Goal: Task Accomplishment & Management: Complete application form

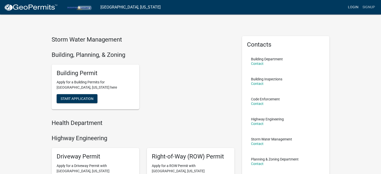
click at [347, 8] on link "Login" at bounding box center [353, 8] width 15 height 10
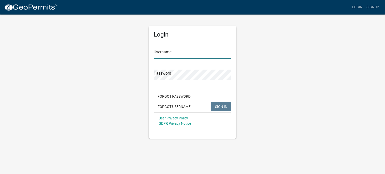
type input "StashConstruction"
click at [209, 51] on input "StashConstruction" at bounding box center [192, 53] width 78 height 10
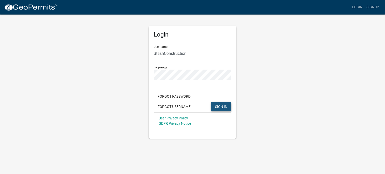
click at [214, 108] on button "SIGN IN" at bounding box center [221, 106] width 20 height 9
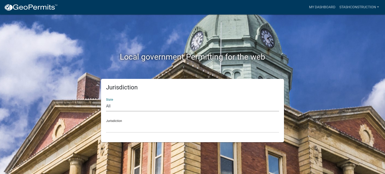
drag, startPoint x: 120, startPoint y: 110, endPoint x: 123, endPoint y: 107, distance: 4.4
click at [120, 110] on select "All [US_STATE] [US_STATE] [US_STATE] [US_STATE] [US_STATE] [US_STATE] [US_STATE…" at bounding box center [192, 106] width 173 height 10
select select "[US_STATE]"
click at [106, 101] on select "All [US_STATE] [US_STATE] [US_STATE] [US_STATE] [US_STATE] [US_STATE] [US_STATE…" at bounding box center [192, 106] width 173 height 10
click at [124, 129] on select "City of [GEOGRAPHIC_DATA], [US_STATE] City of [GEOGRAPHIC_DATA], [US_STATE] Cit…" at bounding box center [192, 127] width 173 height 10
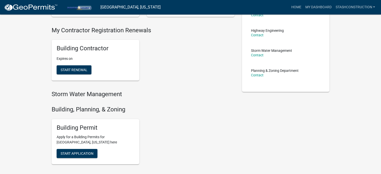
scroll to position [100, 0]
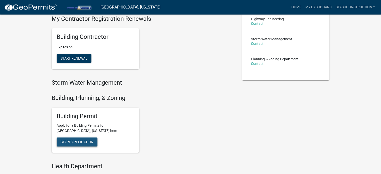
click at [84, 145] on button "Start Application" at bounding box center [77, 141] width 41 height 9
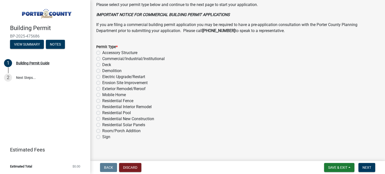
scroll to position [401, 0]
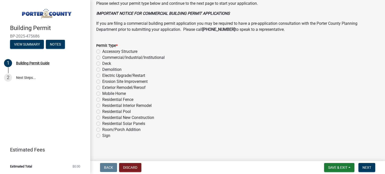
click at [129, 87] on label "Exterior Remodel/Reroof" at bounding box center [123, 88] width 43 height 6
click at [105, 87] on input "Exterior Remodel/Reroof" at bounding box center [103, 86] width 3 height 3
radio input "true"
click at [102, 106] on label "Residential Interior Remodel" at bounding box center [126, 106] width 49 height 6
click at [102, 106] on input "Residential Interior Remodel" at bounding box center [103, 104] width 3 height 3
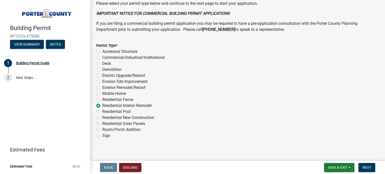
radio input "true"
click at [102, 87] on label "Exterior Remodel/Reroof" at bounding box center [123, 88] width 43 height 6
click at [102, 87] on input "Exterior Remodel/Reroof" at bounding box center [103, 86] width 3 height 3
radio input "true"
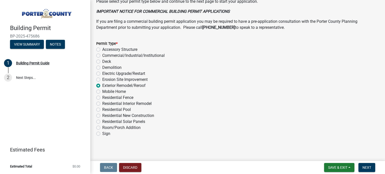
scroll to position [404, 0]
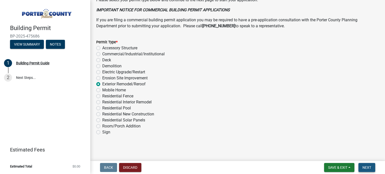
click at [369, 169] on span "Next" at bounding box center [366, 167] width 9 height 4
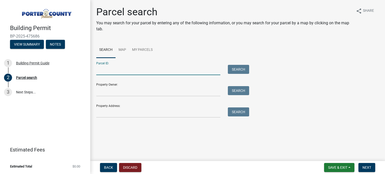
click at [137, 74] on input "Parcel ID:" at bounding box center [158, 70] width 124 height 10
click at [126, 66] on input "Parcel ID:" at bounding box center [158, 70] width 124 height 10
paste input "64-12-05-326-005.000-018"
type input "64-12-05-326-005.000-018"
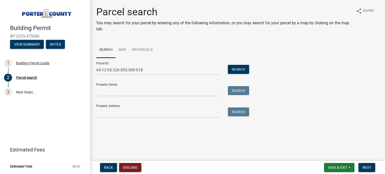
click at [149, 84] on div "Property Owner: Search" at bounding box center [171, 87] width 150 height 17
click at [240, 73] on button "Search" at bounding box center [238, 69] width 21 height 9
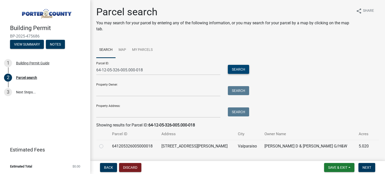
scroll to position [13, 0]
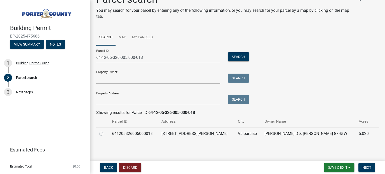
click at [146, 132] on td "641205326005000018" at bounding box center [133, 133] width 49 height 12
click at [105, 131] on label at bounding box center [105, 131] width 0 height 0
click at [105, 134] on input "radio" at bounding box center [106, 132] width 3 height 3
radio input "true"
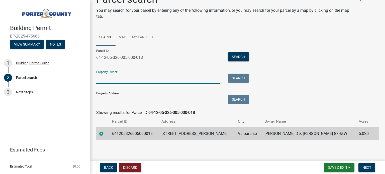
click at [115, 79] on input "Property Owner:" at bounding box center [158, 79] width 124 height 10
paste input "[PERSON_NAME] D & [PERSON_NAME]"
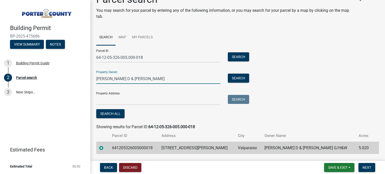
type input "[PERSON_NAME] D & [PERSON_NAME]"
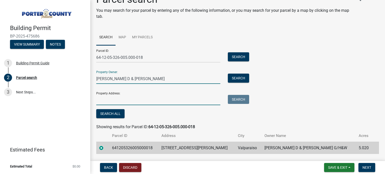
click at [123, 100] on input "Property Address:" at bounding box center [158, 100] width 124 height 10
click at [119, 98] on input "Property Address:" at bounding box center [158, 100] width 124 height 10
paste input "[STREET_ADDRESS][PERSON_NAME][PERSON_NAME]"
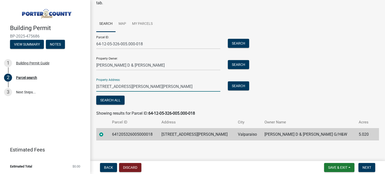
scroll to position [27, 0]
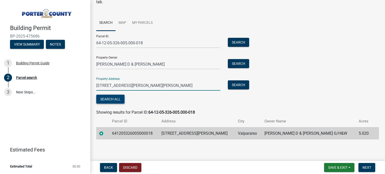
type input "[STREET_ADDRESS][PERSON_NAME][PERSON_NAME]"
click at [108, 101] on button "Search All" at bounding box center [110, 99] width 28 height 9
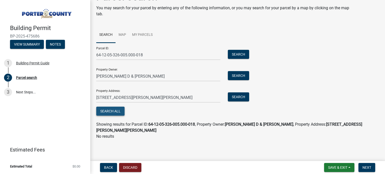
click at [108, 109] on button "Search All" at bounding box center [110, 111] width 28 height 9
click at [233, 73] on button "Search" at bounding box center [238, 75] width 21 height 9
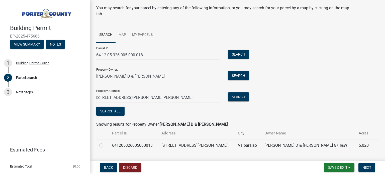
click at [158, 146] on td "641205326005000018" at bounding box center [133, 145] width 49 height 12
click at [99, 144] on td at bounding box center [102, 145] width 13 height 12
click at [105, 142] on label at bounding box center [105, 142] width 0 height 0
click at [105, 144] on input "radio" at bounding box center [106, 143] width 3 height 3
radio input "true"
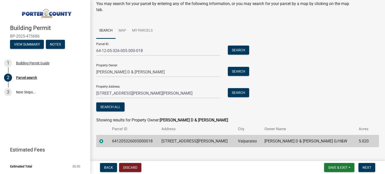
scroll to position [27, 0]
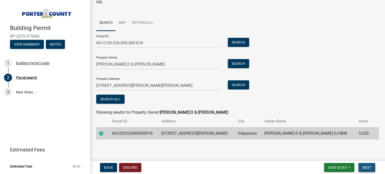
click at [366, 166] on span "Next" at bounding box center [366, 167] width 9 height 4
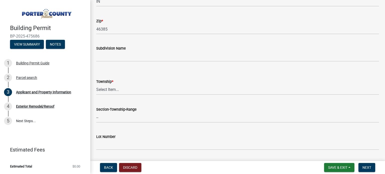
scroll to position [167, 0]
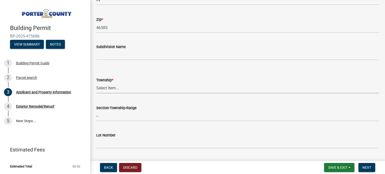
click at [118, 88] on select "Select Item... [PERSON_NAME][GEOGRAPHIC_DATA] [PERSON_NAME][GEOGRAPHIC_DATA] [G…" at bounding box center [237, 88] width 282 height 10
click at [96, 83] on select "Select Item... [PERSON_NAME][GEOGRAPHIC_DATA] [PERSON_NAME][GEOGRAPHIC_DATA] [G…" at bounding box center [237, 88] width 282 height 10
select select "eebc071e-620a-4db8-83e9-cb6b194c67e9"
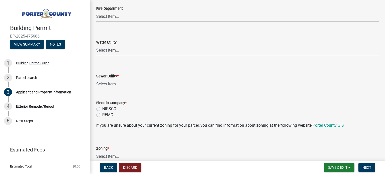
scroll to position [334, 0]
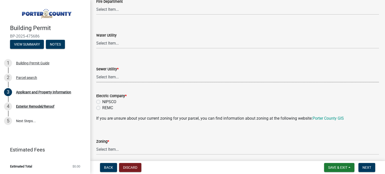
click at [116, 79] on select "Select Item... Aqua [US_STATE] Inc Damon Run Falling Waters Lake Eliza - LEACD …" at bounding box center [237, 77] width 282 height 10
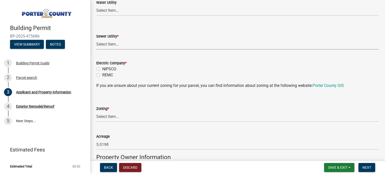
scroll to position [367, 0]
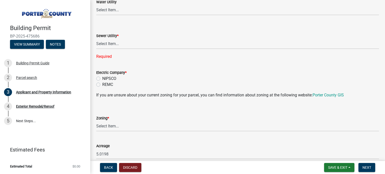
drag, startPoint x: 122, startPoint y: 86, endPoint x: 143, endPoint y: 89, distance: 20.9
click at [143, 89] on wm-data-entity-input-list "Property Location Information Parcel Number 641205326005000018 Legal Descriptio…" at bounding box center [237, 103] width 282 height 884
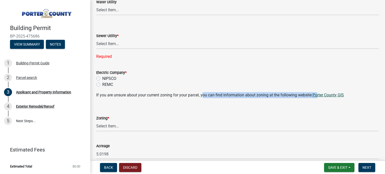
drag, startPoint x: 213, startPoint y: 93, endPoint x: 318, endPoint y: 93, distance: 104.9
click at [318, 93] on p "If you are unsure about your current zoning for your parcel, you can find infor…" at bounding box center [237, 95] width 282 height 6
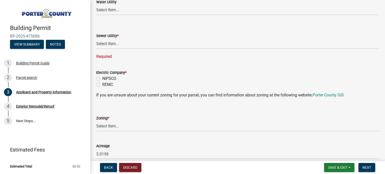
click at [268, 114] on form "Zoning * Select Item... A1 A2 CH CM CN I1 I2 I3 IN MP OT P1 P2 PUD R1 R2 R3 R4 …" at bounding box center [237, 120] width 282 height 22
click at [124, 128] on select "Select Item... A1 A2 CH CM CN I1 I2 I3 IN MP OT P1 P2 PUD R1 R2 R3 R4 RL RR" at bounding box center [237, 126] width 282 height 10
click at [121, 127] on select "Select Item... A1 A2 CH CM CN I1 I2 I3 IN MP OT P1 P2 PUD R1 R2 R3 R4 RL RR" at bounding box center [237, 126] width 282 height 10
click at [96, 121] on select "Select Item... A1 A2 CH CM CN I1 I2 I3 IN MP OT P1 P2 PUD R1 R2 R3 R4 RL RR" at bounding box center [237, 126] width 282 height 10
select select "e2d1b1d7-ccc9-456b-9e96-e16306515997"
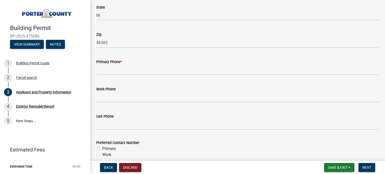
scroll to position [634, 0]
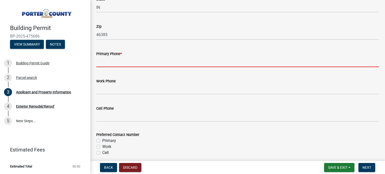
click at [125, 62] on input "Primary Phone *" at bounding box center [237, 62] width 282 height 10
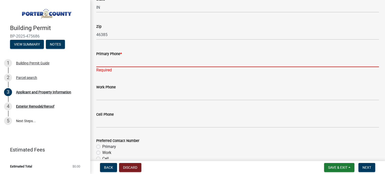
click at [127, 59] on input "Primary Phone *" at bounding box center [237, 62] width 282 height 10
paste input "[STREET_ADDRESS][PERSON_NAME][PERSON_NAME]"
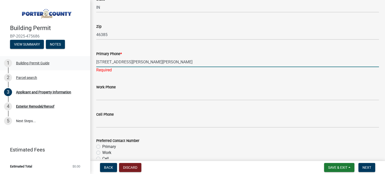
drag, startPoint x: 185, startPoint y: 61, endPoint x: 64, endPoint y: 64, distance: 121.0
click at [64, 64] on div "Building Permit BP-2025-475686 View Summary Notes 1 Building Permit Guide 2 Par…" at bounding box center [192, 87] width 385 height 174
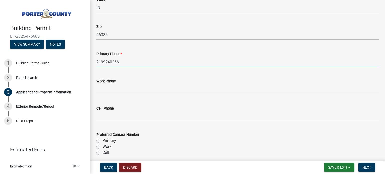
click at [179, 75] on div "Work Phone" at bounding box center [237, 82] width 282 height 23
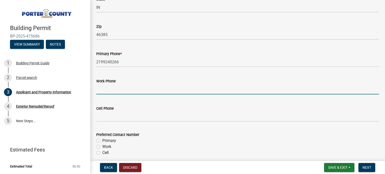
click at [176, 91] on input "Work Phone" at bounding box center [237, 89] width 282 height 10
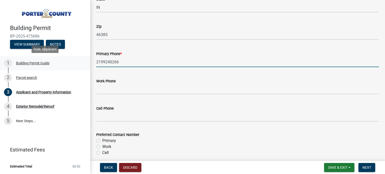
drag, startPoint x: 125, startPoint y: 64, endPoint x: 73, endPoint y: 70, distance: 52.1
click at [73, 70] on div "Building Permit BP-2025-475686 View Summary Notes 1 Building Permit Guide 2 Par…" at bounding box center [192, 87] width 385 height 174
click at [100, 64] on input "2199240266" at bounding box center [237, 62] width 282 height 10
click at [102, 61] on input "2199240266" at bounding box center [237, 62] width 282 height 10
drag, startPoint x: 131, startPoint y: 62, endPoint x: 52, endPoint y: 64, distance: 79.6
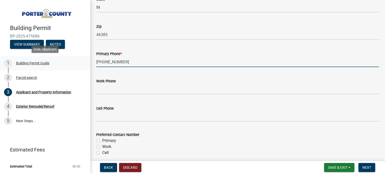
click at [52, 64] on div "Building Permit BP-2025-475686 View Summary Notes 1 Building Permit Guide 2 Par…" at bounding box center [192, 87] width 385 height 174
type input "[PHONE_NUMBER]"
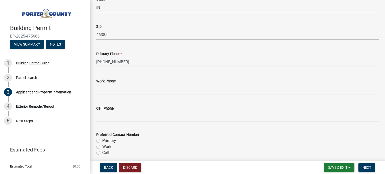
click at [134, 89] on input "Work Phone" at bounding box center [237, 89] width 282 height 10
paste input "[PHONE_NUMBER]"
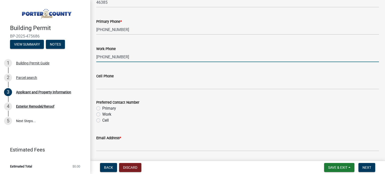
scroll to position [667, 0]
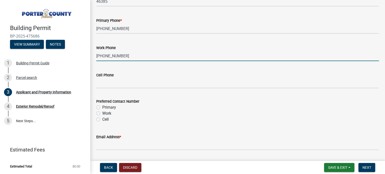
type input "[PHONE_NUMBER]"
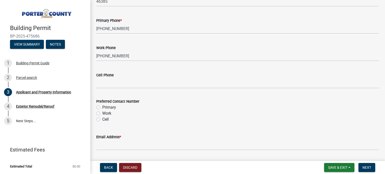
click at [105, 110] on label "Primary" at bounding box center [109, 107] width 14 height 6
click at [105, 108] on input "Primary" at bounding box center [103, 105] width 3 height 3
radio input "true"
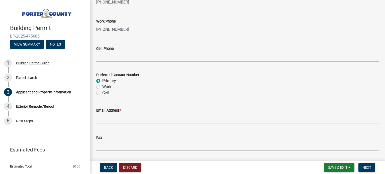
scroll to position [701, 0]
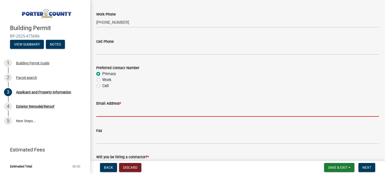
click at [127, 112] on input "Email Address *" at bounding box center [237, 111] width 282 height 10
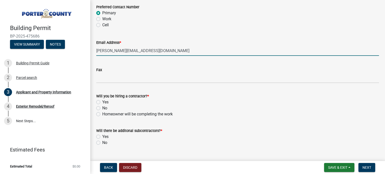
scroll to position [768, 0]
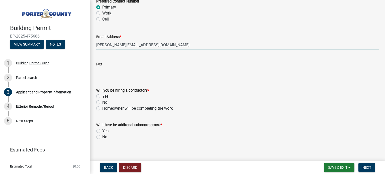
type input "[PERSON_NAME][EMAIL_ADDRESS][DOMAIN_NAME]"
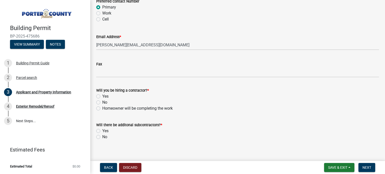
click at [104, 97] on label "Yes" at bounding box center [105, 96] width 6 height 6
click at [104, 97] on input "Yes" at bounding box center [103, 94] width 3 height 3
radio input "true"
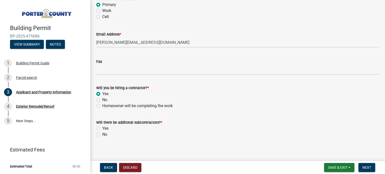
scroll to position [772, 0]
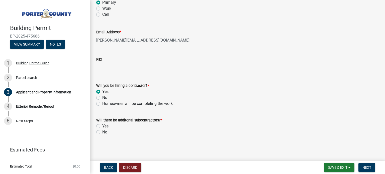
click at [102, 132] on label "No" at bounding box center [104, 132] width 5 height 6
click at [102, 132] on input "No" at bounding box center [103, 130] width 3 height 3
radio input "true"
click at [370, 167] on span "Next" at bounding box center [366, 167] width 9 height 4
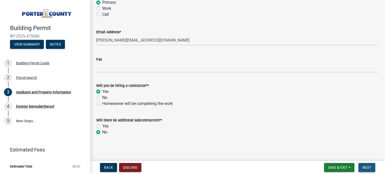
click at [361, 165] on button "Next" at bounding box center [366, 167] width 17 height 9
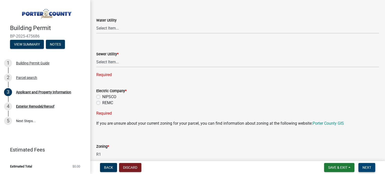
scroll to position [349, 0]
click at [112, 61] on select "Select Item... Aqua [US_STATE] Inc Damon Run Falling Waters Lake Eliza - LEACD …" at bounding box center [237, 62] width 282 height 10
click at [145, 54] on div "Sewer Utility *" at bounding box center [237, 54] width 282 height 6
click at [128, 61] on select "Select Item... Aqua [US_STATE] Inc Damon Run Falling Waters Lake Eliza - LEACD …" at bounding box center [237, 62] width 282 height 10
click at [115, 67] on select "Select Item... Aqua [US_STATE] Inc Damon Run Falling Waters Lake Eliza - LEACD …" at bounding box center [237, 62] width 282 height 10
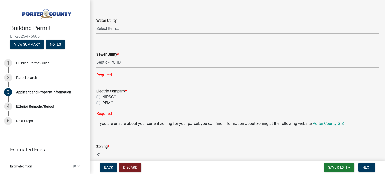
click at [96, 57] on select "Select Item... Aqua [US_STATE] Inc Damon Run Falling Waters Lake Eliza - LEACD …" at bounding box center [237, 62] width 282 height 10
select select "ea6751d4-6bf7-4a16-89ee-f7801ab82aa1"
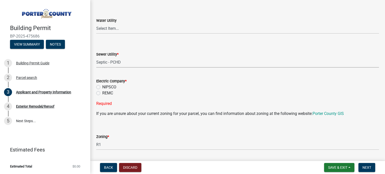
click at [120, 62] on select "Select Item... Aqua [US_STATE] Inc Damon Run Falling Waters Lake Eliza - LEACD …" at bounding box center [237, 62] width 282 height 10
click at [160, 47] on form "Sewer Utility * Select Item... Aqua [US_STATE] Inc Damon Run Falling Waters Lak…" at bounding box center [237, 56] width 282 height 22
click at [106, 90] on label "NIPSCO" at bounding box center [109, 87] width 14 height 6
click at [105, 87] on input "NIPSCO" at bounding box center [103, 85] width 3 height 3
radio input "true"
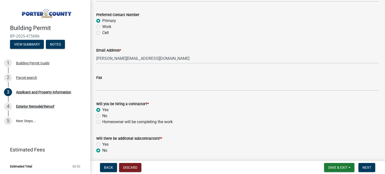
scroll to position [762, 0]
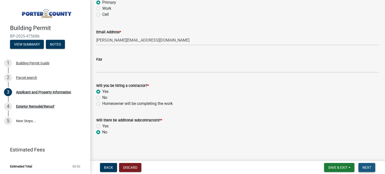
click at [371, 165] on button "Next" at bounding box center [366, 167] width 17 height 9
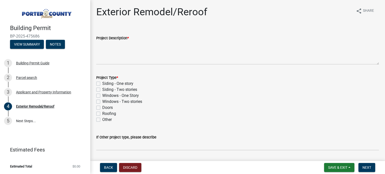
click at [108, 114] on label "Roofing" at bounding box center [109, 114] width 14 height 6
click at [105, 114] on input "Roofing" at bounding box center [103, 112] width 3 height 3
checkbox input "true"
checkbox input "false"
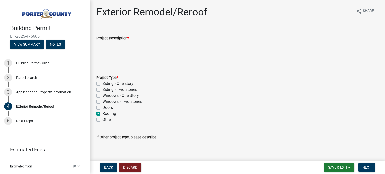
checkbox input "false"
checkbox input "true"
click at [102, 119] on label "Other" at bounding box center [107, 120] width 10 height 6
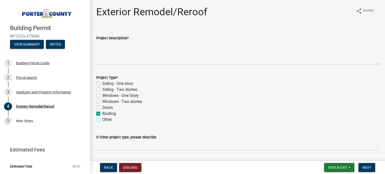
click at [102, 119] on input "Other" at bounding box center [103, 118] width 3 height 3
checkbox input "true"
checkbox input "false"
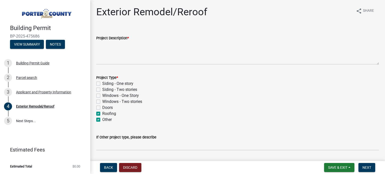
checkbox input "false"
checkbox input "true"
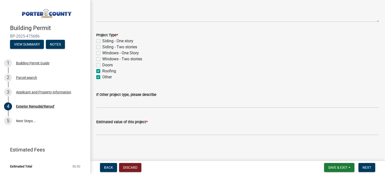
scroll to position [43, 0]
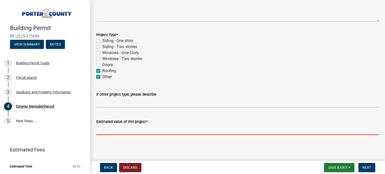
click at [125, 125] on input "text" at bounding box center [237, 130] width 282 height 10
paste input "$75,801.19"
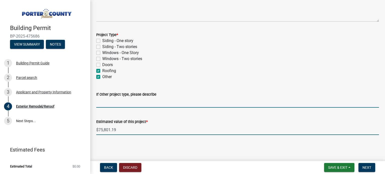
type input "75801.19"
click at [175, 98] on input "If Other project type, please describe" at bounding box center [237, 102] width 282 height 10
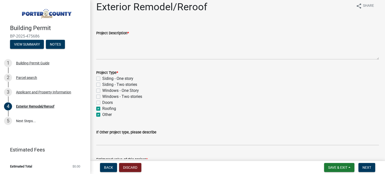
scroll to position [0, 0]
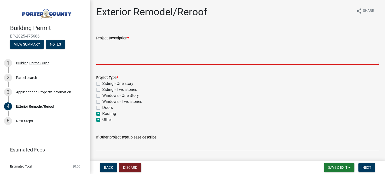
click at [140, 52] on textarea "Project Description *" at bounding box center [237, 53] width 282 height 24
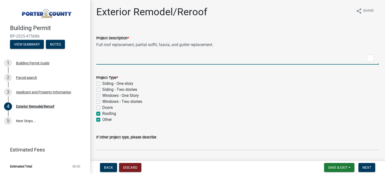
click at [135, 44] on textarea "Full roof replacement, partial soffit, fascia, and gutter replacement." at bounding box center [237, 53] width 282 height 24
click at [244, 51] on textarea "Full roof replacement. Partial soffit, fascia, and gutter replacement." at bounding box center [237, 53] width 282 height 24
type textarea "Full roof replacement. Partial soffit, fascia, and gutter replacement. Drywall …"
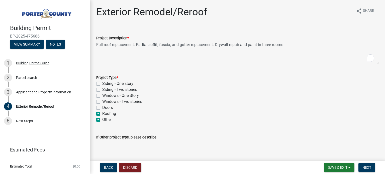
click at [196, 81] on div "Siding - One story" at bounding box center [237, 84] width 282 height 6
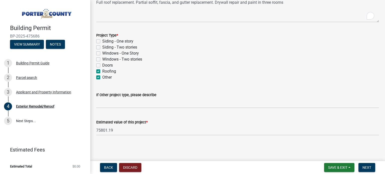
scroll to position [43, 0]
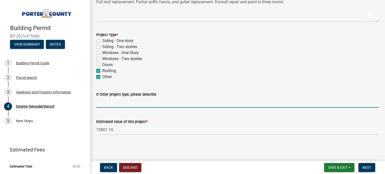
click at [140, 100] on input "If Other project type, please describe" at bounding box center [237, 102] width 282 height 10
type input "Drywall and paint"
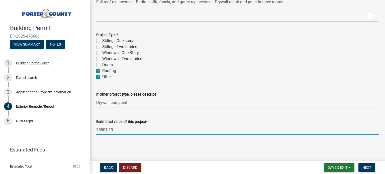
click at [164, 130] on input "75801.19" at bounding box center [237, 130] width 282 height 10
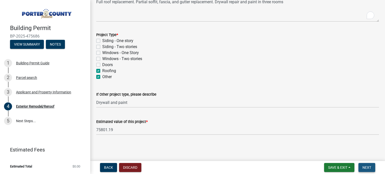
click at [366, 164] on button "Next" at bounding box center [366, 167] width 17 height 9
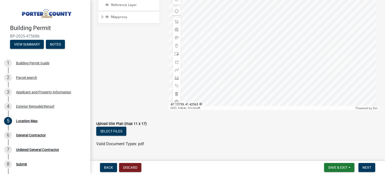
scroll to position [93, 0]
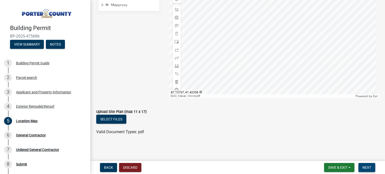
click at [369, 163] on button "Next" at bounding box center [366, 167] width 17 height 9
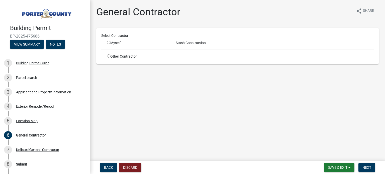
click at [109, 43] on input "radio" at bounding box center [108, 42] width 3 height 3
radio input "true"
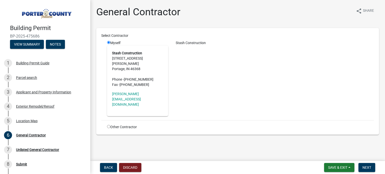
click at [192, 68] on div "Stash Construction" at bounding box center [275, 78] width 206 height 76
click at [367, 167] on span "Next" at bounding box center [366, 167] width 9 height 4
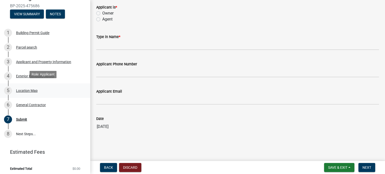
scroll to position [32, 0]
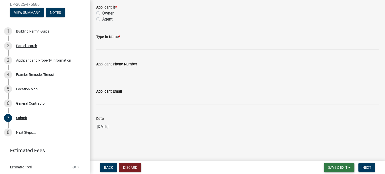
click at [331, 170] on button "Save & Exit" at bounding box center [339, 167] width 30 height 9
click at [330, 144] on button "Save" at bounding box center [334, 142] width 40 height 12
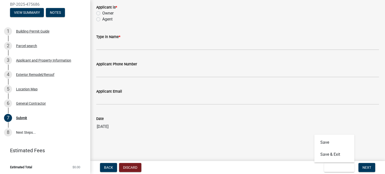
scroll to position [0, 0]
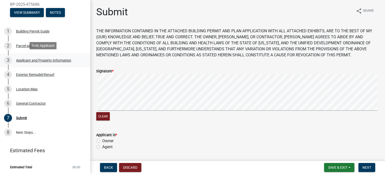
click at [26, 61] on div "Applicant and Property Information" at bounding box center [43, 61] width 55 height 4
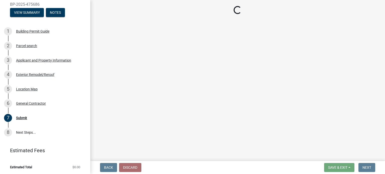
select select "eebc071e-620a-4db8-83e9-cb6b194c67e9"
select select "ea6751d4-6bf7-4a16-89ee-f7801ab82aa1"
select select "e2d1b1d7-ccc9-456b-9e96-e16306515997"
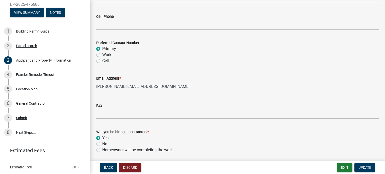
scroll to position [734, 0]
